Goal: Navigation & Orientation: Find specific page/section

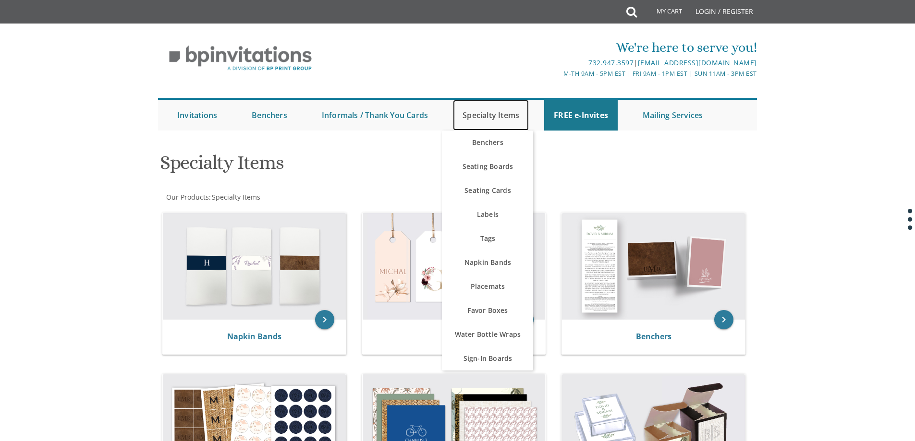
click at [496, 116] on link "Specialty Items" at bounding box center [491, 115] width 76 height 31
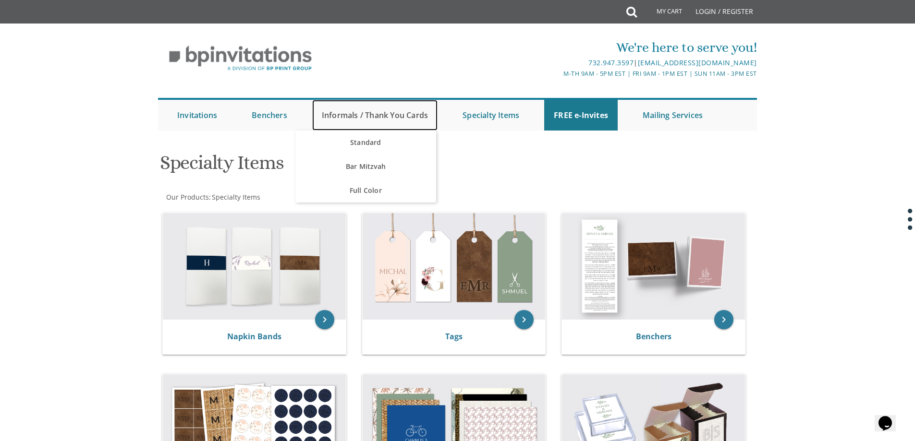
click at [400, 117] on link "Informals / Thank You Cards" at bounding box center [374, 115] width 125 height 31
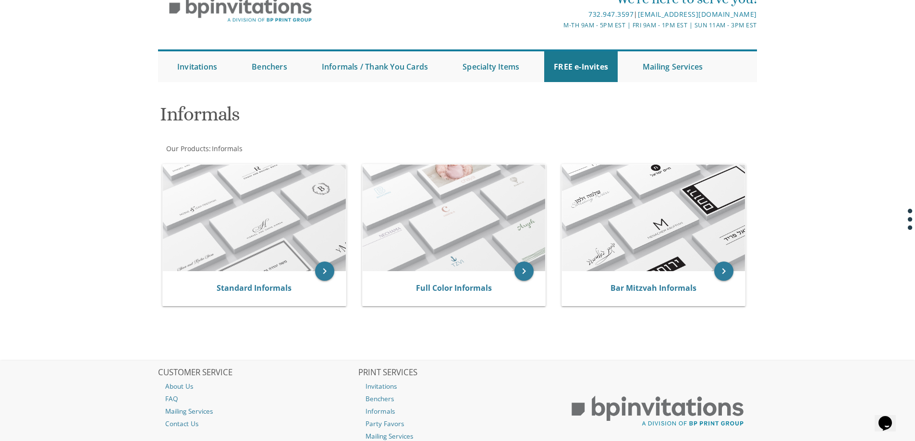
scroll to position [117, 0]
